Goal: Task Accomplishment & Management: Manage account settings

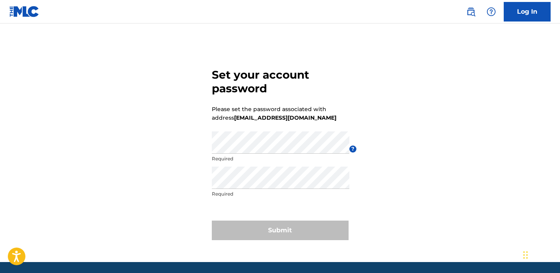
click at [287, 123] on form "Set your account password Please set the password associated with address [EMAI…" at bounding box center [280, 152] width 137 height 219
click at [211, 147] on div "Set your account password Please set the password associated with address [EMAI…" at bounding box center [280, 152] width 547 height 219
click at [190, 176] on div "Set your account password Please set the password associated with address sinve…" at bounding box center [280, 152] width 547 height 219
click at [224, 164] on p "Minimum 10 characters and at least one upper case, one lower case, one number a…" at bounding box center [281, 162] width 138 height 14
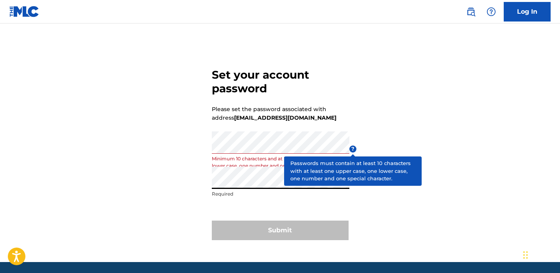
click at [352, 152] on span "?" at bounding box center [352, 148] width 7 height 7
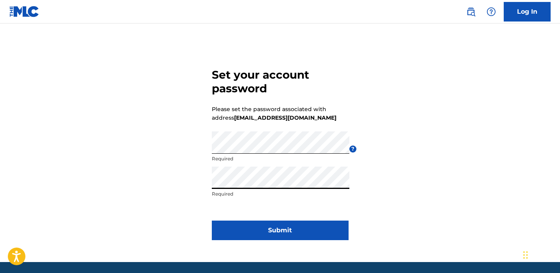
click at [219, 200] on div "Re enter password Required" at bounding box center [281, 183] width 138 height 35
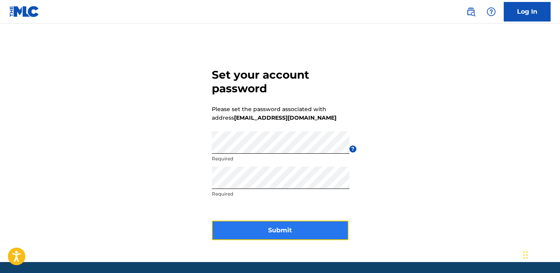
click at [303, 230] on button "Submit" at bounding box center [280, 230] width 137 height 20
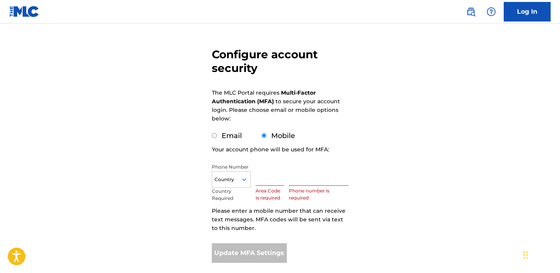
scroll to position [68, 0]
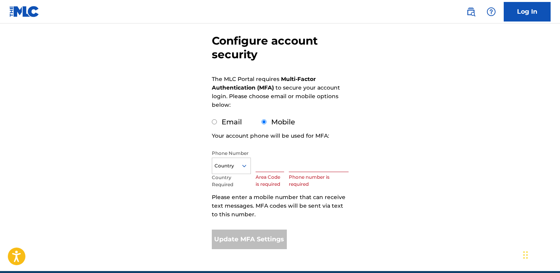
click at [216, 123] on input "Email" at bounding box center [214, 121] width 5 height 5
radio input "true"
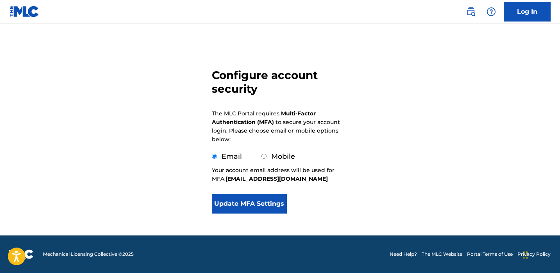
scroll to position [33, 0]
click at [246, 202] on button "Update MFA Settings" at bounding box center [249, 204] width 75 height 20
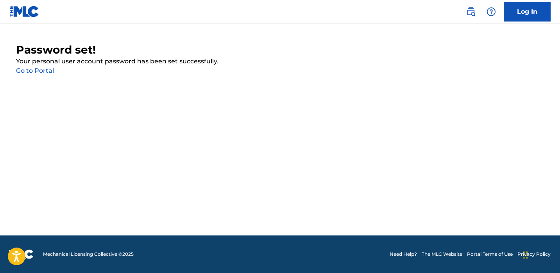
click at [39, 68] on link "Go to Portal" at bounding box center [35, 70] width 38 height 7
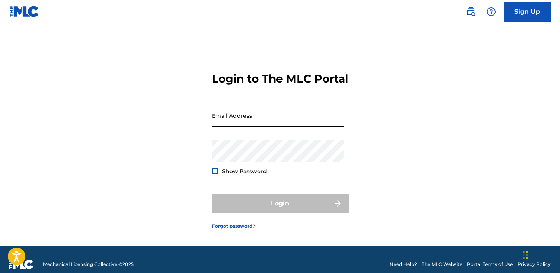
click at [233, 127] on input "Email Address" at bounding box center [278, 115] width 132 height 22
type input "[EMAIL_ADDRESS][DOMAIN_NAME]"
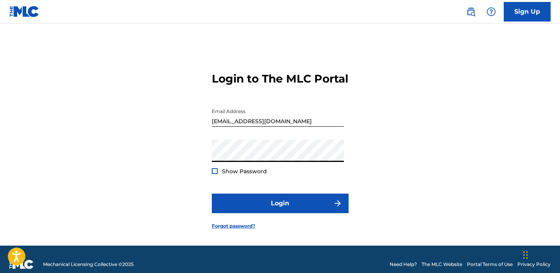
click at [215, 174] on div at bounding box center [215, 171] width 6 height 6
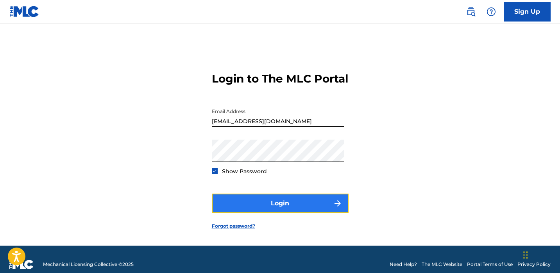
click at [225, 205] on button "Login" at bounding box center [280, 203] width 137 height 20
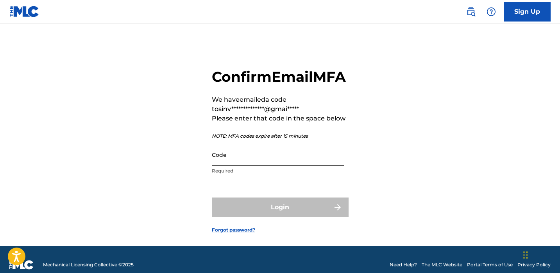
click at [231, 166] on input "Code" at bounding box center [278, 154] width 132 height 22
paste input "817071"
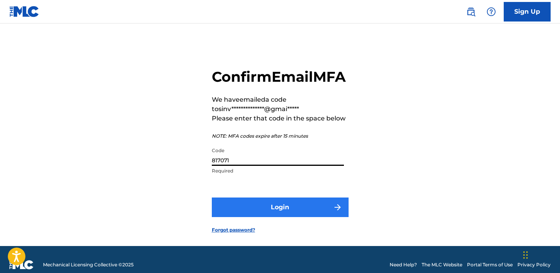
type input "817071"
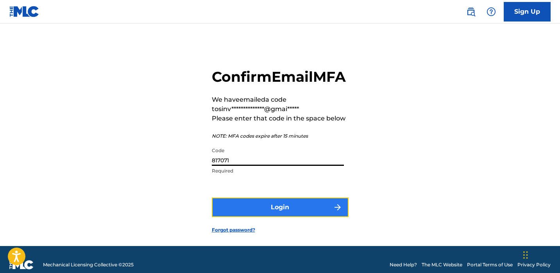
click at [251, 217] on button "Login" at bounding box center [280, 207] width 137 height 20
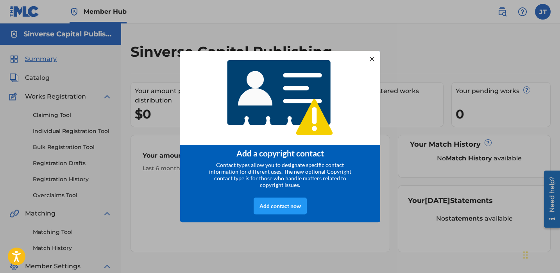
click at [370, 54] on div at bounding box center [371, 59] width 10 height 10
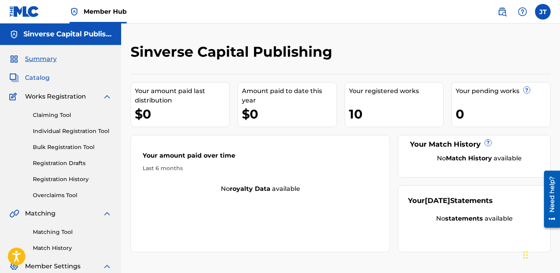
click at [40, 79] on span "Catalog" at bounding box center [37, 77] width 25 height 9
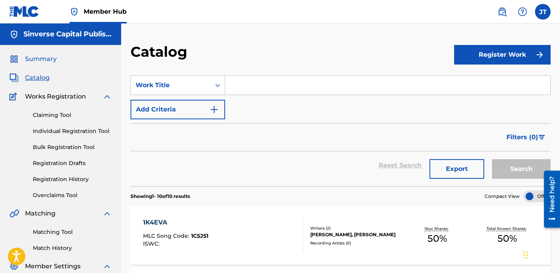
click at [30, 60] on span "Summary" at bounding box center [41, 58] width 32 height 9
